Goal: Navigation & Orientation: Understand site structure

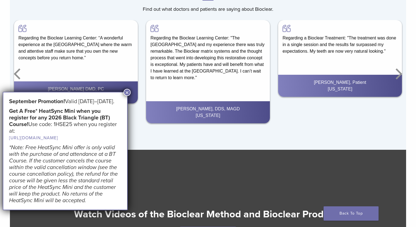
scroll to position [796, 0]
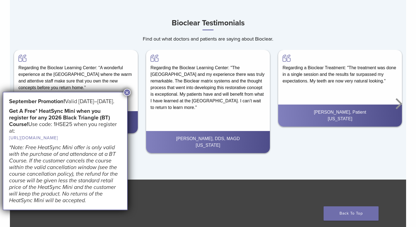
click at [104, 32] on div "Bioclear Testimonials Find out what doctors and patients are saying about Biocl…" at bounding box center [208, 86] width 397 height 141
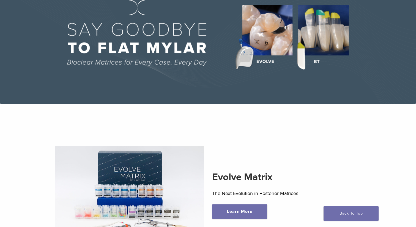
scroll to position [0, 0]
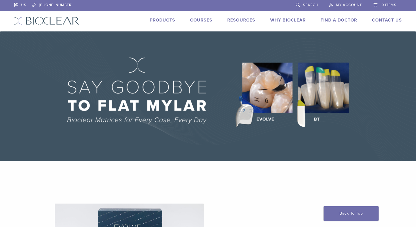
click at [285, 21] on link "Why Bioclear" at bounding box center [288, 20] width 36 height 6
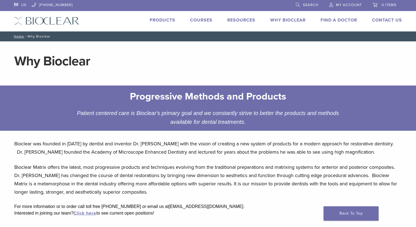
click at [166, 21] on link "Products" at bounding box center [163, 20] width 26 height 6
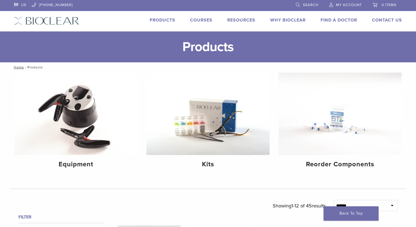
click at [51, 23] on img at bounding box center [46, 21] width 65 height 8
